Goal: Information Seeking & Learning: Find specific fact

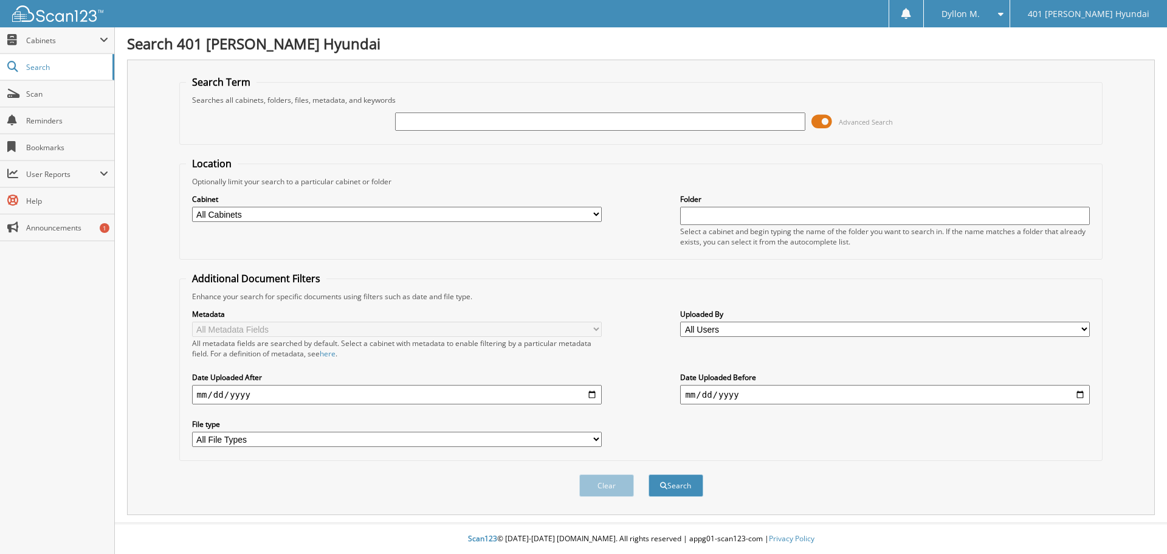
click at [509, 112] on div at bounding box center [600, 121] width 410 height 21
click at [509, 118] on input "text" at bounding box center [600, 121] width 410 height 18
paste input "25KN0211"
type input "25KN0211"
click at [648, 474] on button "Search" at bounding box center [675, 485] width 55 height 22
